Goal: Task Accomplishment & Management: Manage account settings

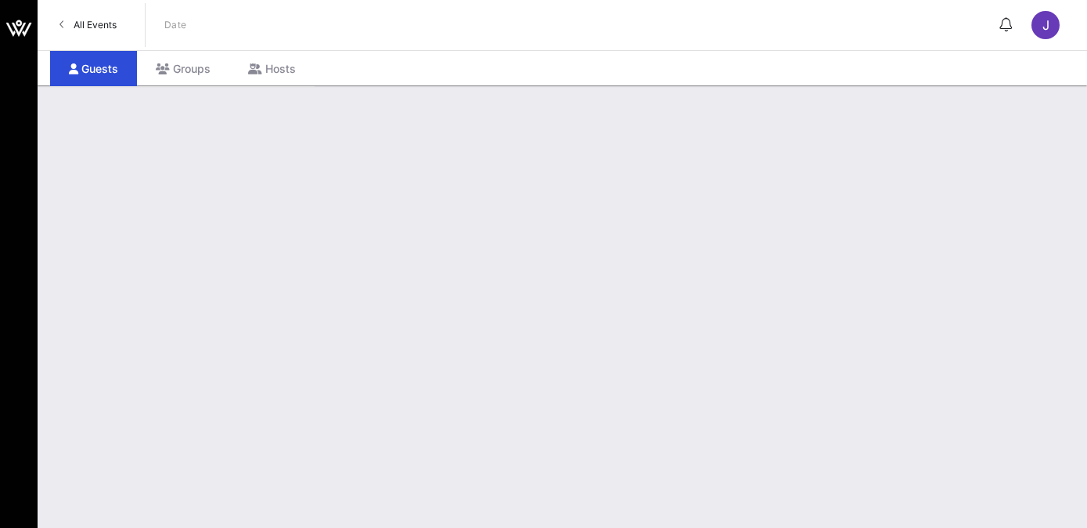
click at [86, 22] on span "All Events" at bounding box center [95, 25] width 43 height 12
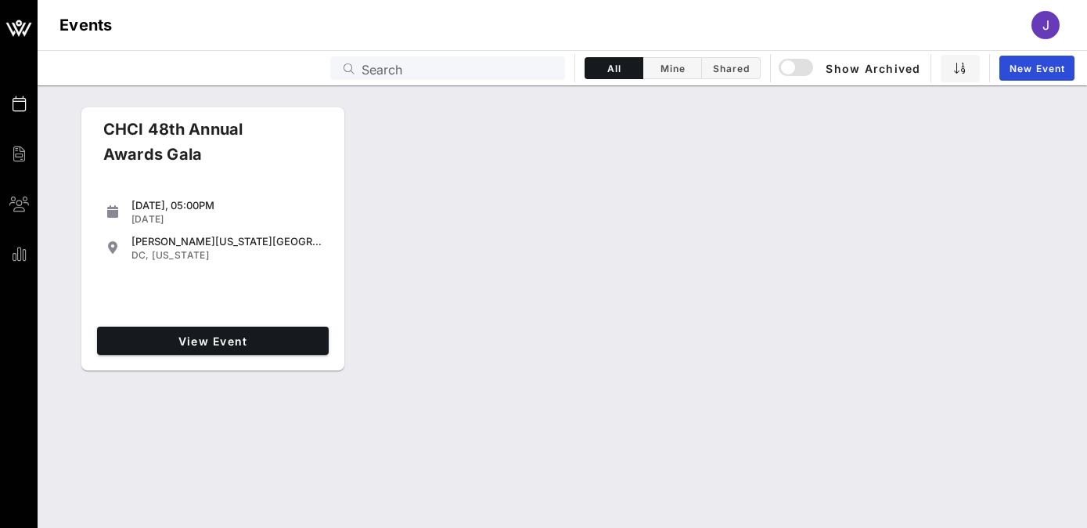
click at [1049, 18] on div "J" at bounding box center [1046, 25] width 28 height 28
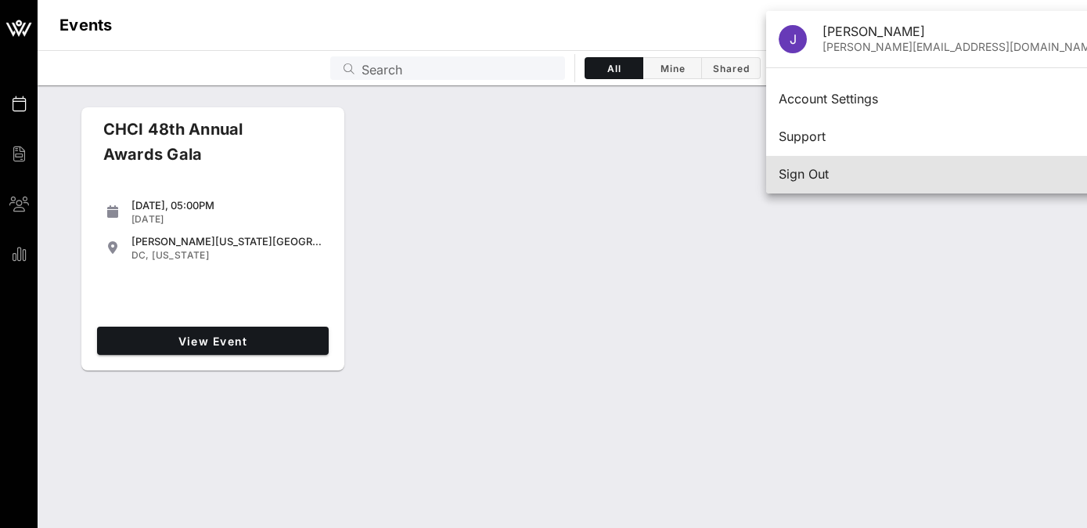
click at [809, 172] on div "Sign Out" at bounding box center [940, 174] width 323 height 15
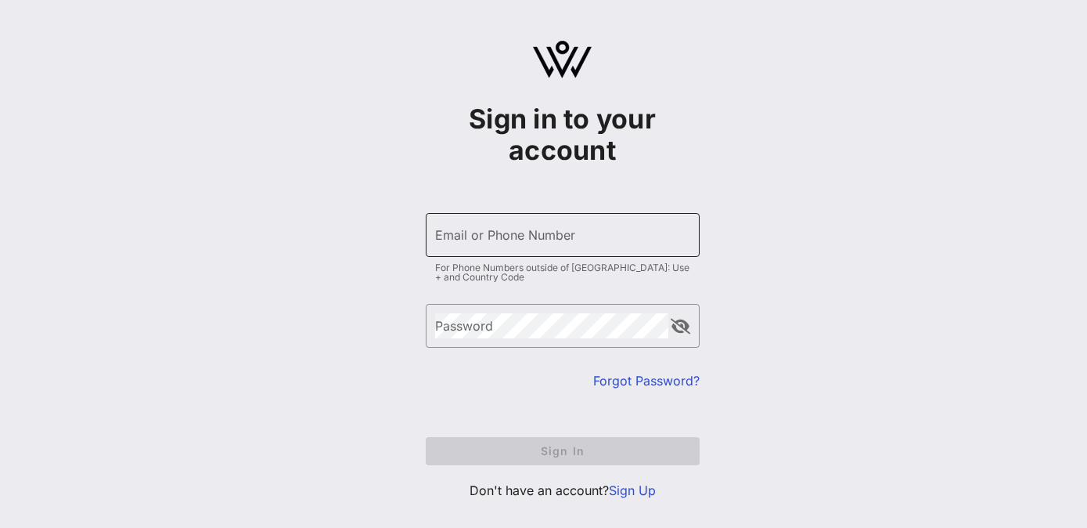
click at [468, 237] on input "Email or Phone Number" at bounding box center [562, 234] width 255 height 25
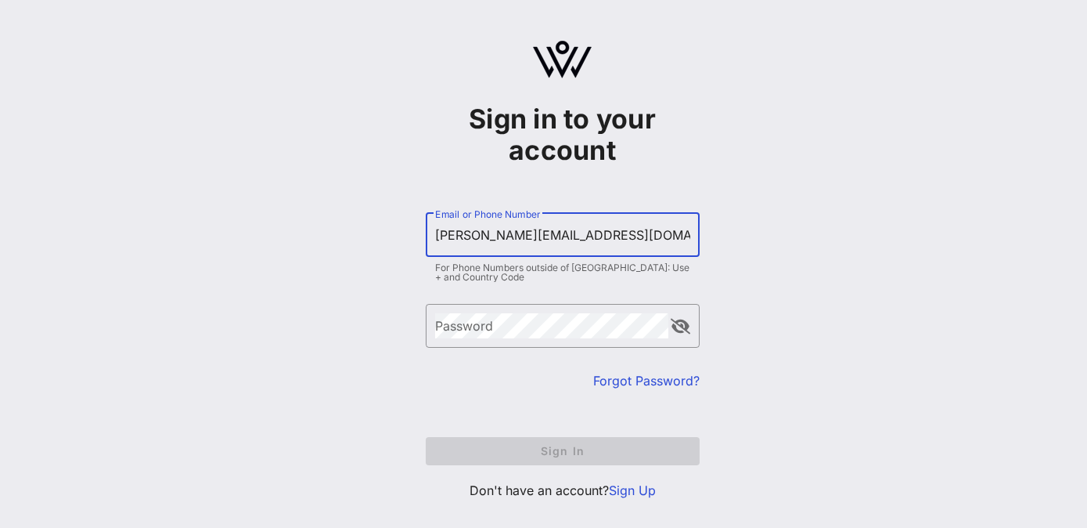
type input "[PERSON_NAME][EMAIL_ADDRESS][DOMAIN_NAME]"
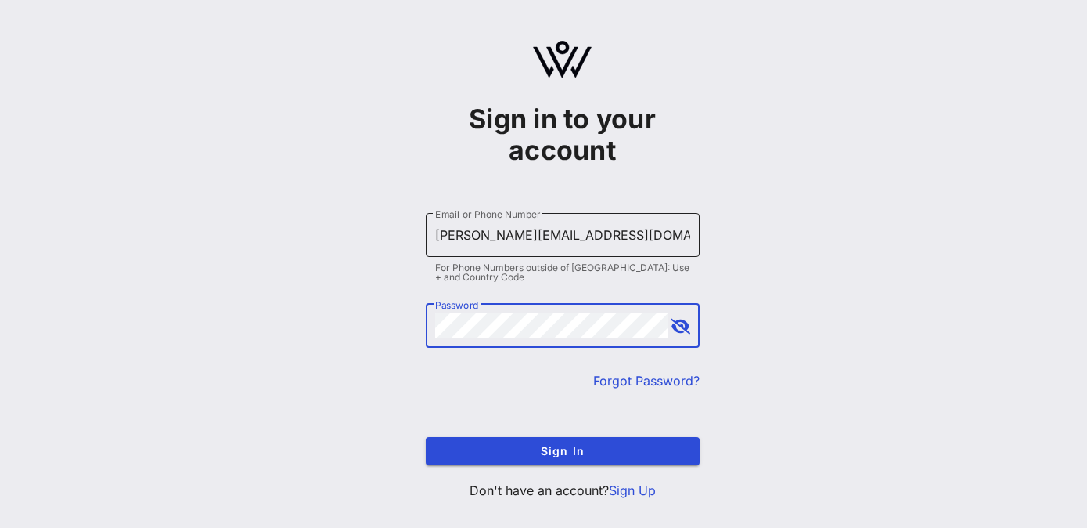
click at [426, 437] on button "Sign In" at bounding box center [563, 451] width 274 height 28
